Goal: Task Accomplishment & Management: Complete application form

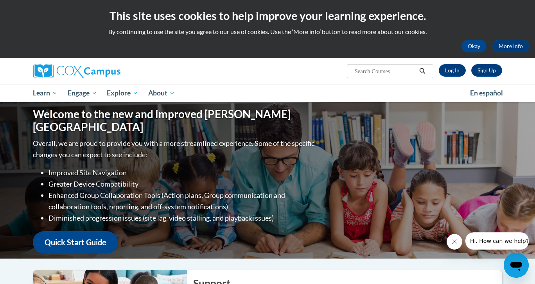
click at [390, 72] on input "Search..." at bounding box center [385, 71] width 63 height 9
type input "Response to Intervention"
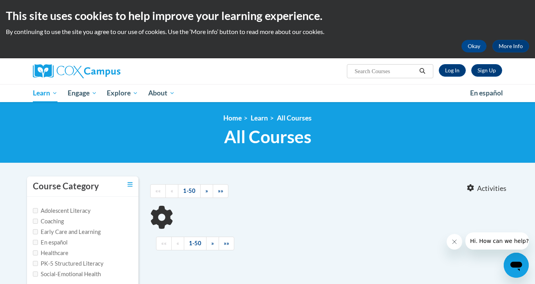
type input "Response to Intervention"
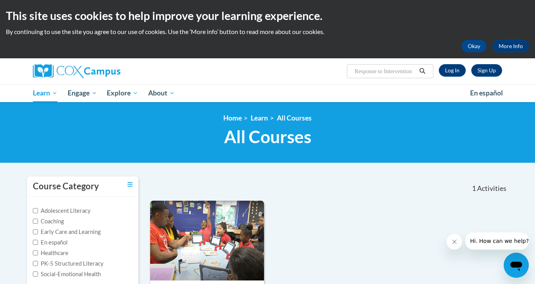
click at [341, 218] on div "Course Category: PK-5 Structured Literacy 0.2 CEUs 1.5 Training Hours COURSE Re…" at bounding box center [329, 287] width 358 height 172
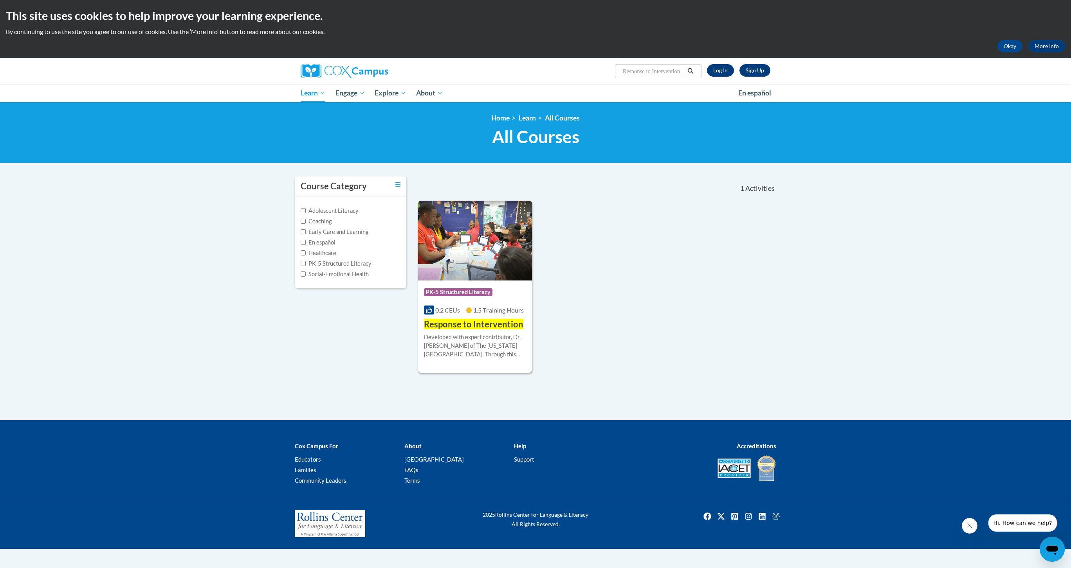
click at [535, 74] on link "Log In" at bounding box center [720, 70] width 27 height 13
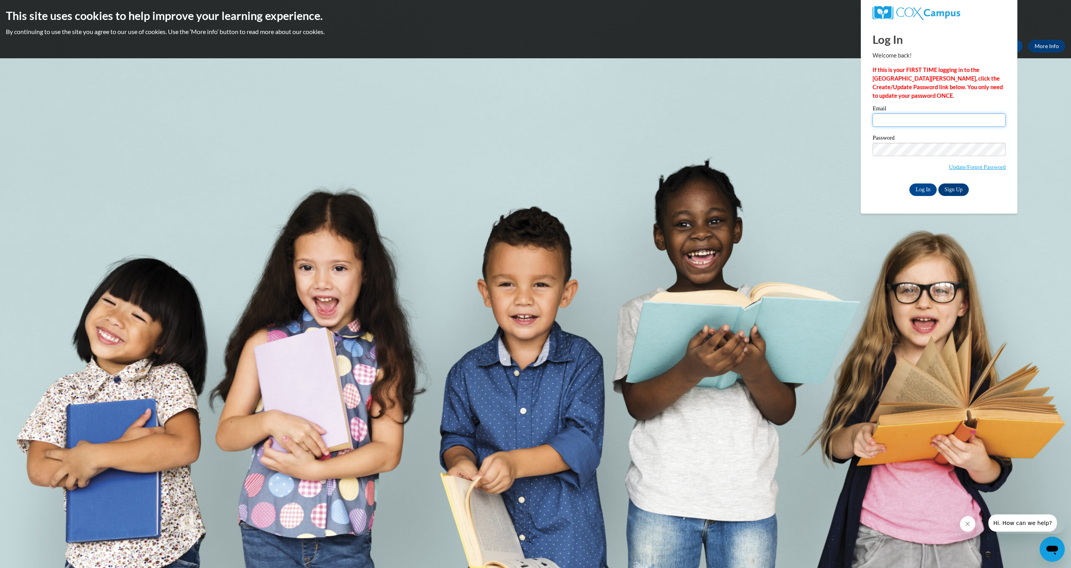
click at [996, 127] on input "Email" at bounding box center [938, 119] width 133 height 13
type input "S"
type input "Csmith2@atl.org"
click at [999, 249] on body "This site uses cookies to help improve your learning experience. By continuing …" at bounding box center [535, 284] width 1071 height 568
click at [919, 196] on input "Log In" at bounding box center [922, 190] width 27 height 13
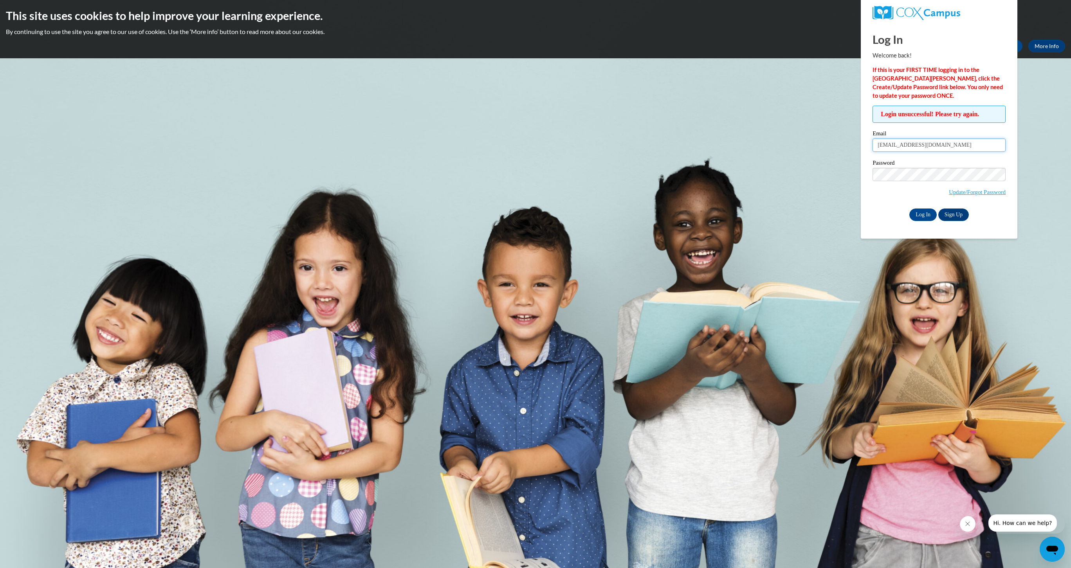
type input "Csmith2@kippatl.org"
click at [966, 195] on link "Update/Forgot Password" at bounding box center [977, 192] width 57 height 6
click at [998, 152] on input "Csmith2@kippatl.org" at bounding box center [938, 145] width 133 height 13
click at [993, 152] on input "Csmith2@kippatl.org" at bounding box center [938, 145] width 133 height 13
type input "Csmith2@kippmetroatlanta.org"
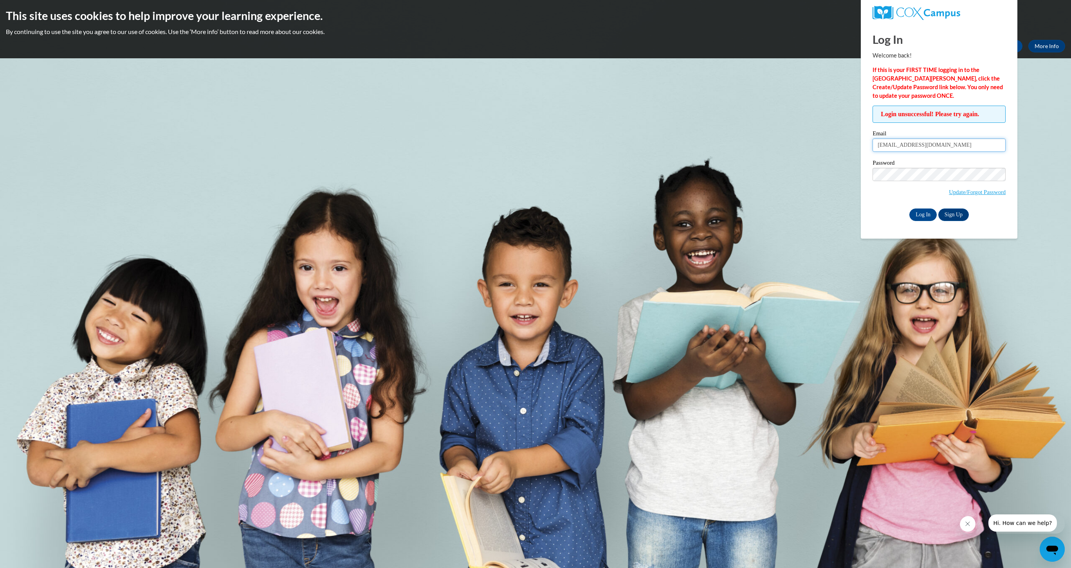
click at [919, 221] on input "Log In" at bounding box center [922, 215] width 27 height 13
click at [1014, 232] on div "Log In Welcome back! If this is your FIRST TIME logging in to the NEW Cox Campu…" at bounding box center [939, 130] width 168 height 215
click at [979, 195] on link "Update/Forgot Password" at bounding box center [977, 192] width 57 height 6
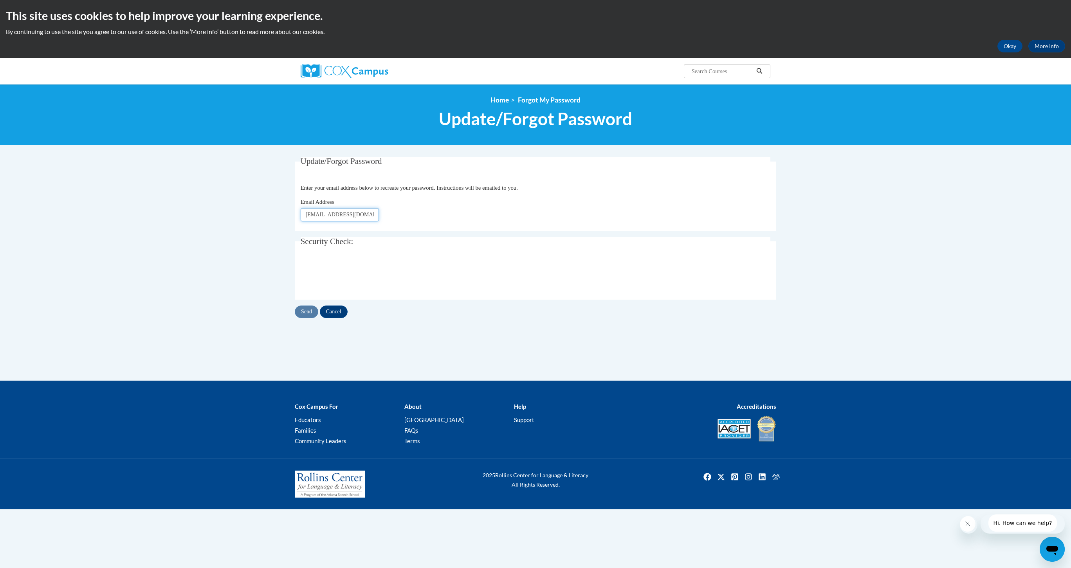
type input "[EMAIL_ADDRESS][DOMAIN_NAME]"
click at [315, 318] on input "Send" at bounding box center [306, 312] width 23 height 13
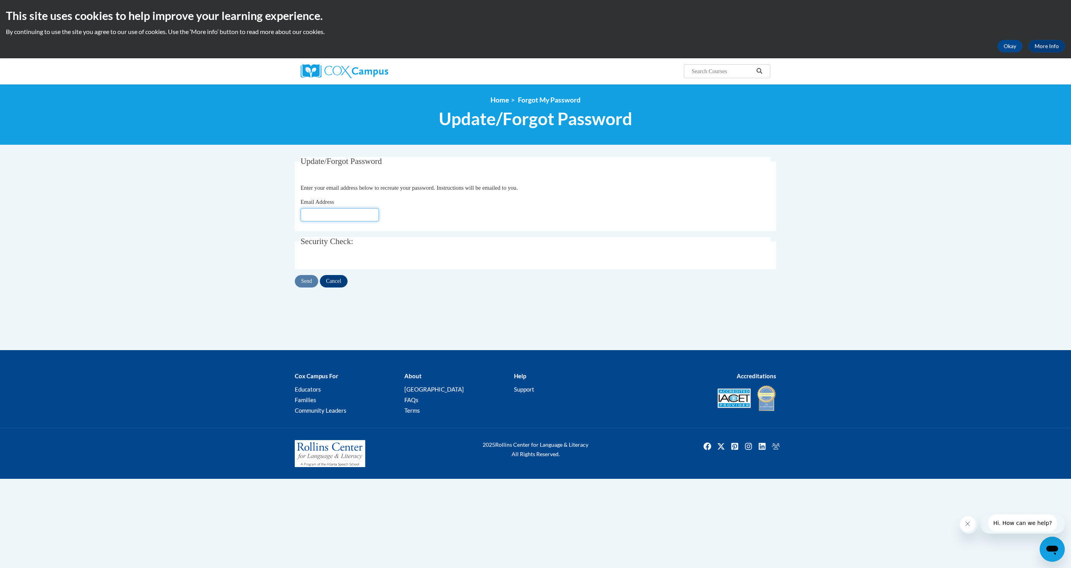
click at [362, 222] on input "Email Address" at bounding box center [340, 214] width 78 height 13
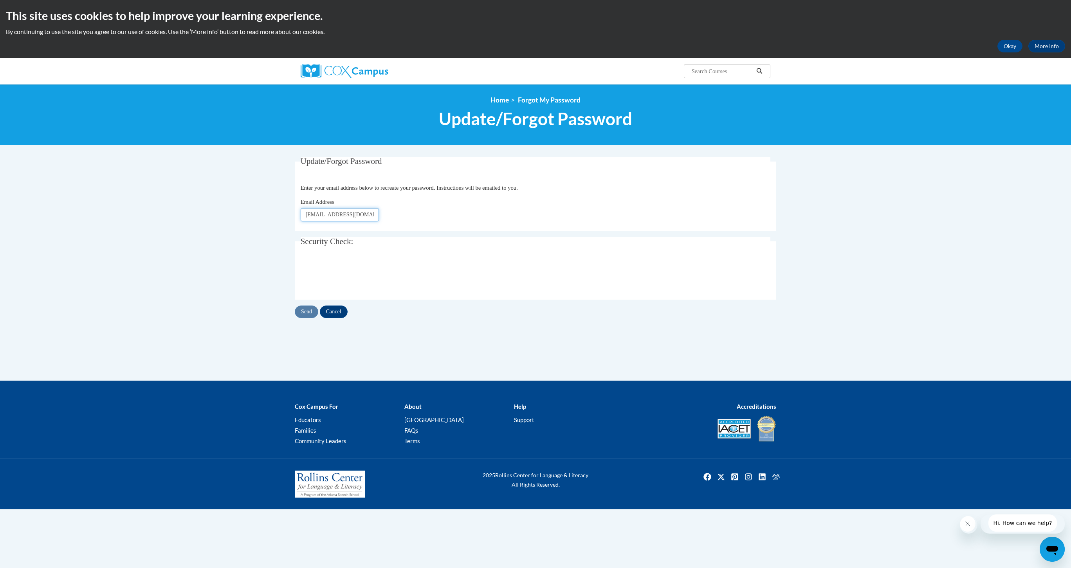
type input "[EMAIL_ADDRESS][DOMAIN_NAME]"
click button "Refresh captcha" at bounding box center [0, 0] width 0 height 0
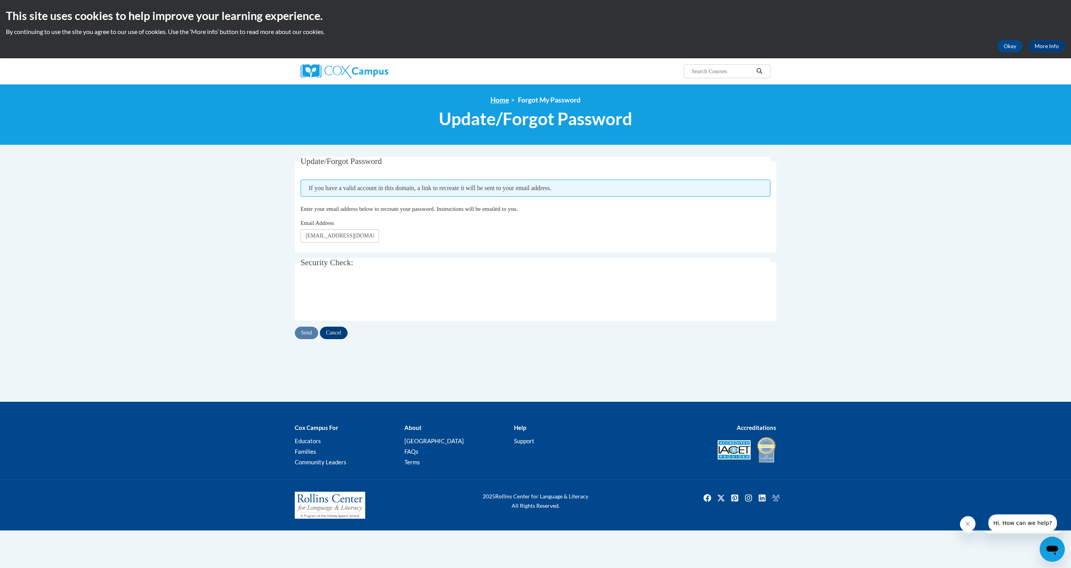
click at [499, 103] on link "Home" at bounding box center [499, 100] width 18 height 8
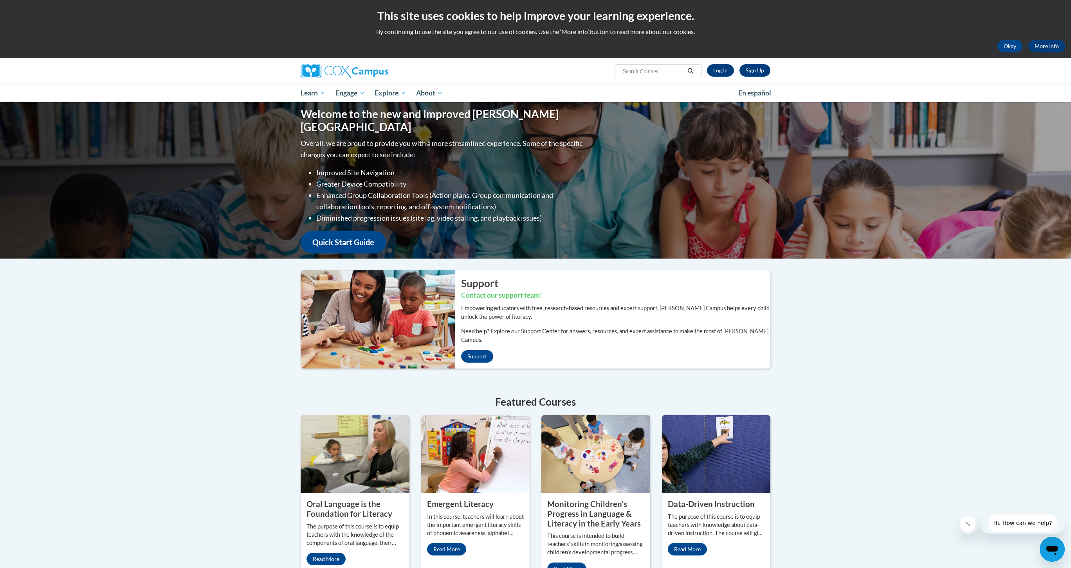
click at [641, 76] on input "Search..." at bounding box center [653, 71] width 63 height 9
click at [637, 78] on span "Search Search..." at bounding box center [658, 71] width 86 height 14
click at [634, 74] on input "Search..." at bounding box center [653, 71] width 63 height 9
type input "Response to Intervention"
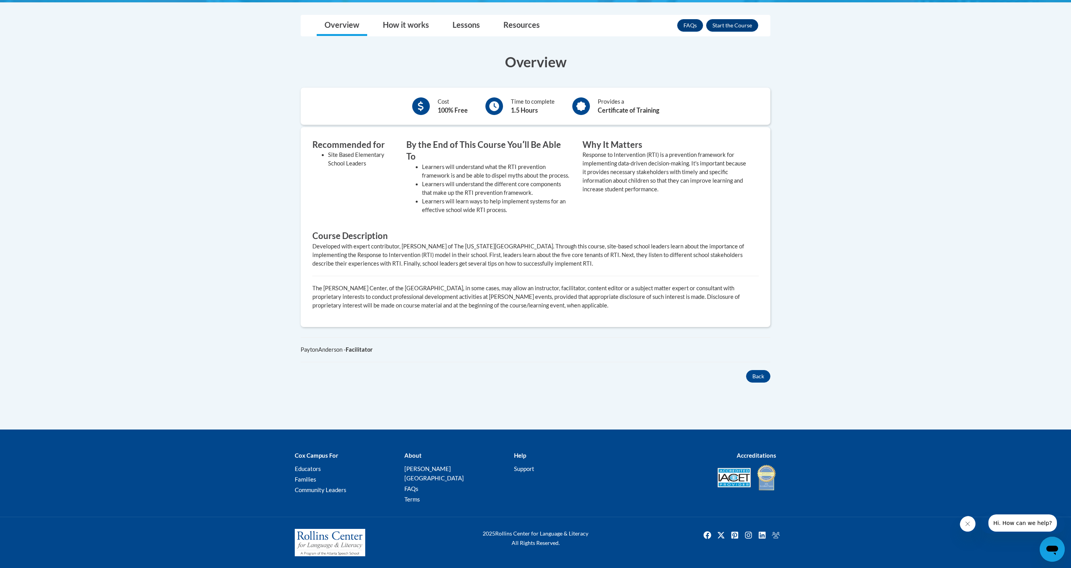
scroll to position [293, 0]
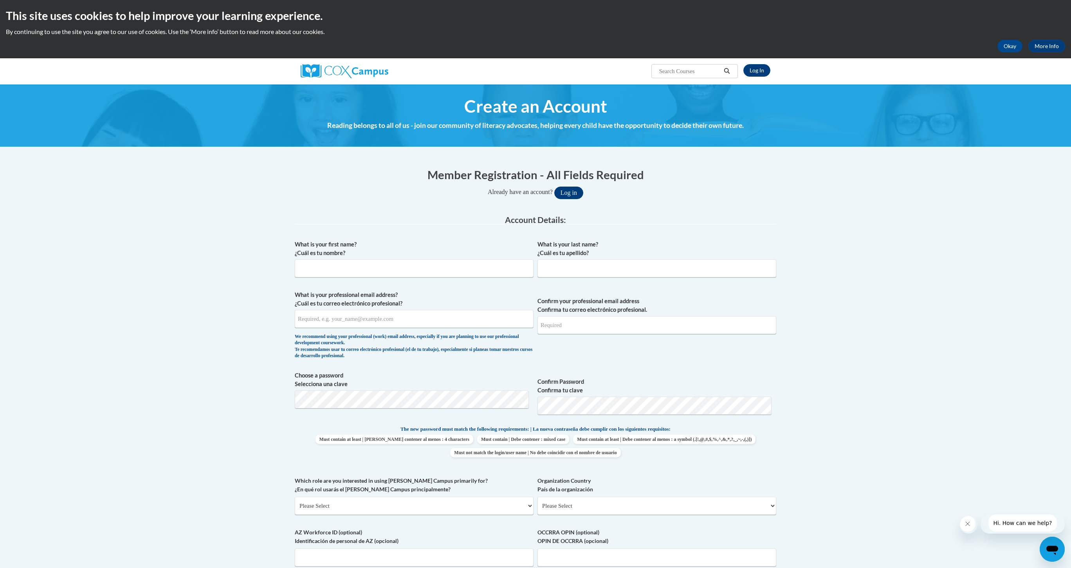
click at [573, 197] on button "Log in" at bounding box center [568, 193] width 29 height 13
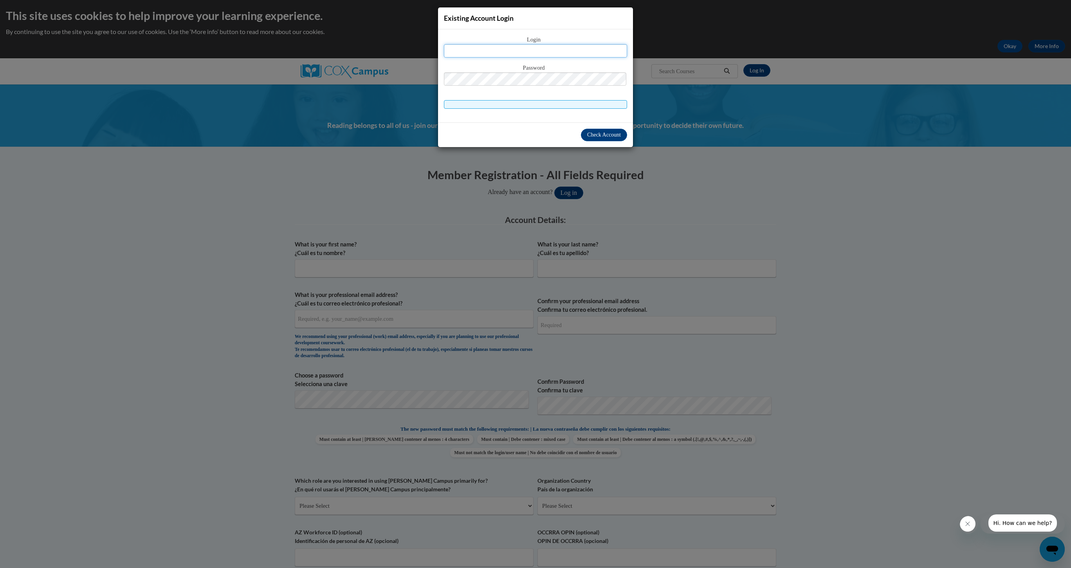
click at [589, 58] on input "text" at bounding box center [535, 50] width 183 height 13
type input "[EMAIL_ADDRESS][DOMAIN_NAME]"
click at [576, 194] on button "Log in" at bounding box center [568, 193] width 29 height 13
click at [589, 138] on span "Check Account" at bounding box center [604, 135] width 34 height 6
click at [575, 72] on span "Password" at bounding box center [535, 68] width 183 height 9
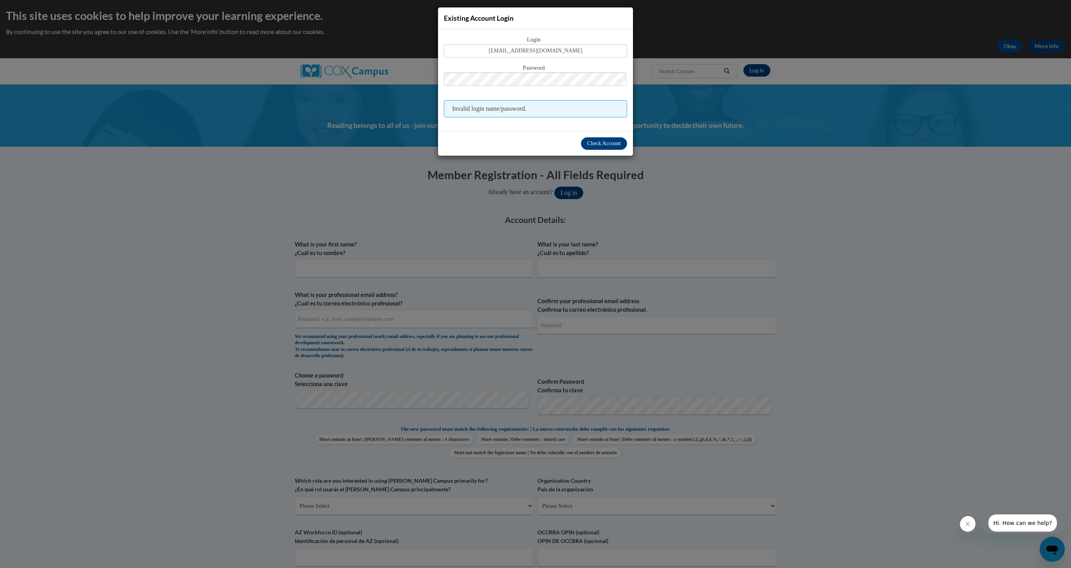
click at [575, 72] on span "Password" at bounding box center [535, 68] width 183 height 9
click at [591, 146] on span "Check Account" at bounding box center [604, 144] width 34 height 6
click at [588, 146] on span "Check Account" at bounding box center [604, 144] width 34 height 6
click at [496, 22] on span "Existing Account Login" at bounding box center [479, 18] width 70 height 8
click at [827, 174] on div "Existing Account Login Login [EMAIL_ADDRESS][DOMAIN_NAME] Password Invalid logi…" at bounding box center [535, 284] width 1071 height 568
